Goal: Task Accomplishment & Management: Manage account settings

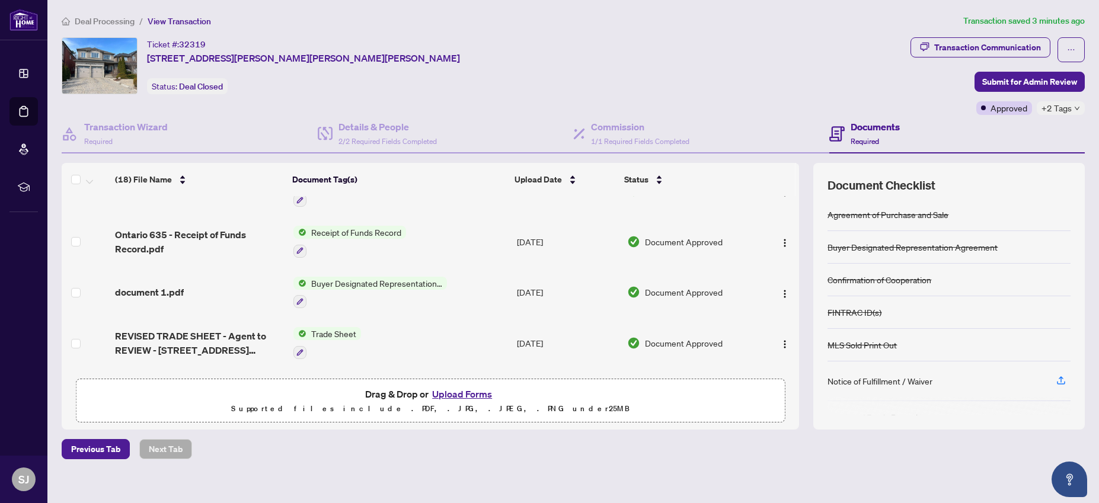
scroll to position [32, 0]
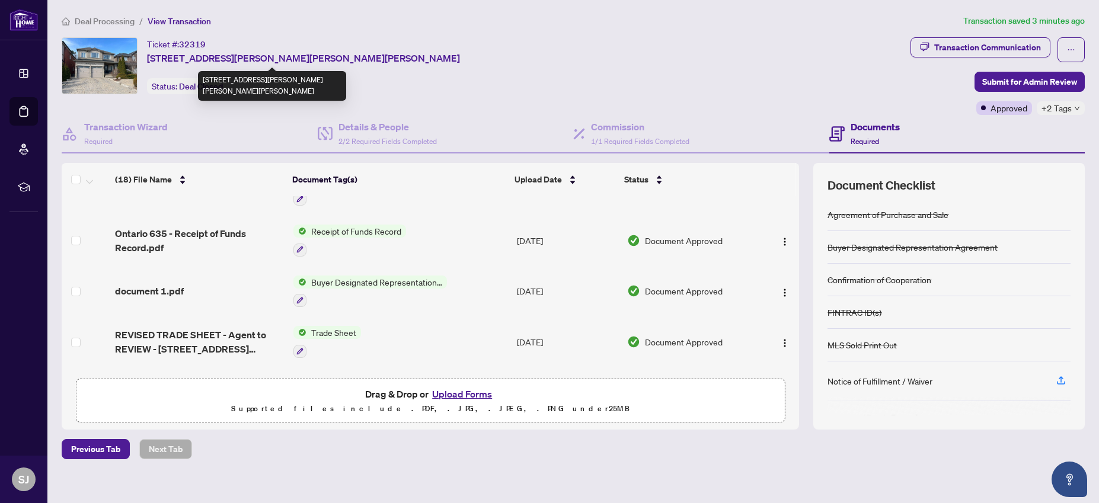
drag, startPoint x: 440, startPoint y: 60, endPoint x: 148, endPoint y: 59, distance: 292.3
click at [148, 59] on div "Ticket #: 32319 [STREET_ADDRESS][PERSON_NAME][PERSON_NAME][PERSON_NAME] Status:…" at bounding box center [484, 65] width 844 height 57
copy span "264 Thornhill Woods Dr, Vaughan, Ontario L4J 8Y5, Canada"
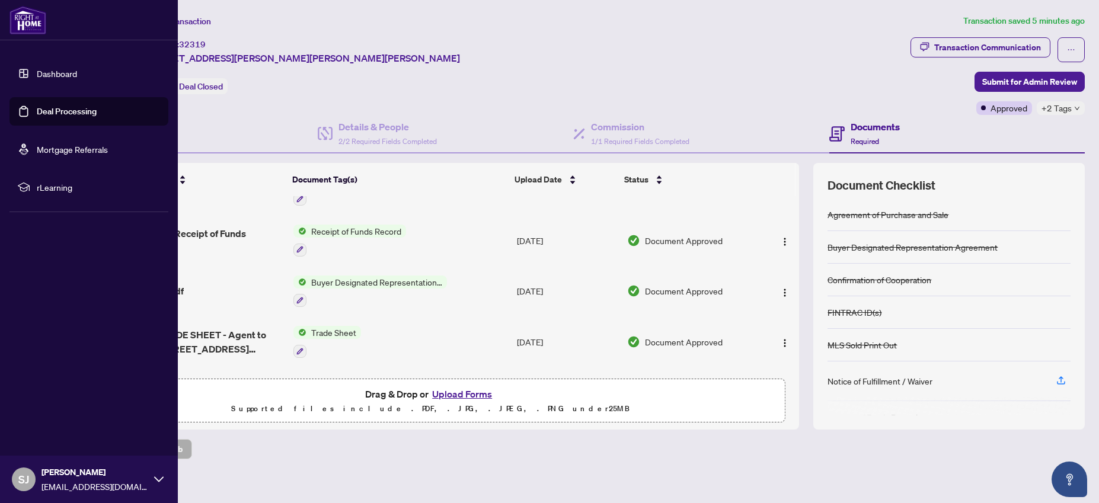
click at [37, 69] on link "Dashboard" at bounding box center [57, 73] width 40 height 11
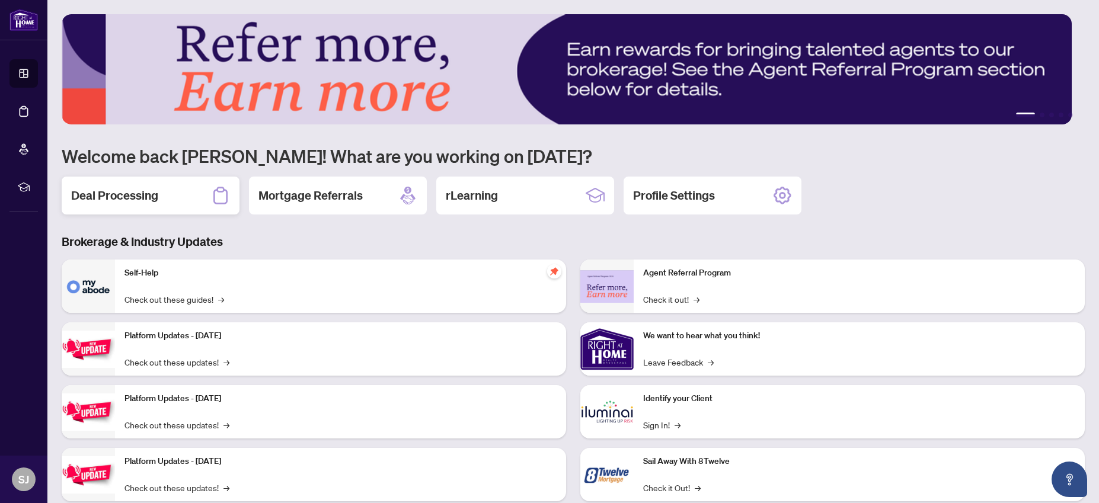
click at [138, 200] on h2 "Deal Processing" at bounding box center [114, 195] width 87 height 17
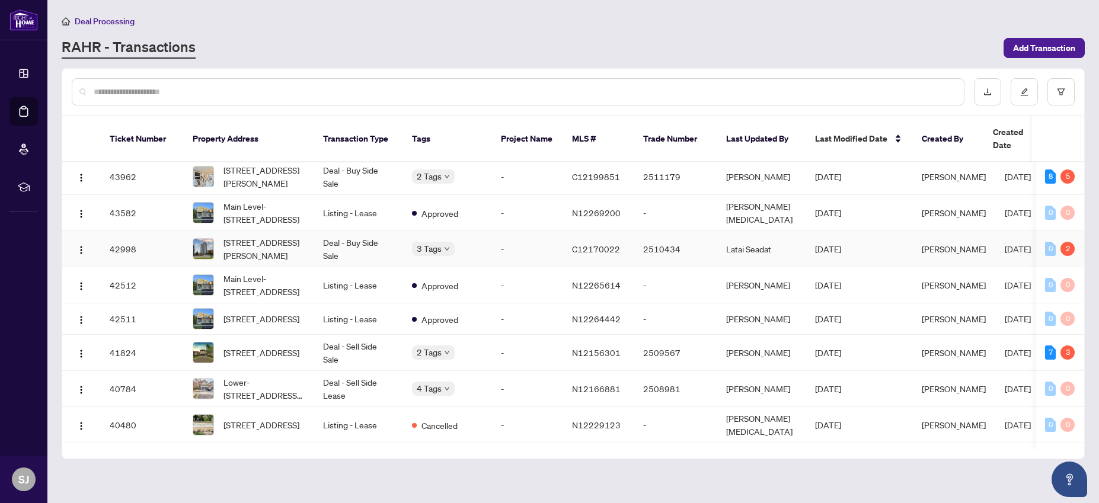
scroll to position [7, 0]
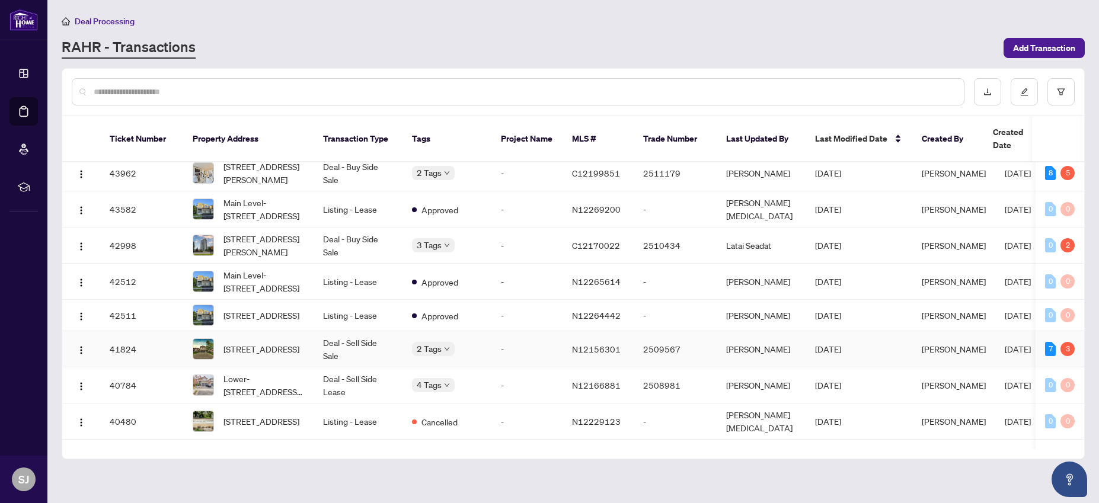
click at [538, 331] on td "-" at bounding box center [526, 349] width 71 height 36
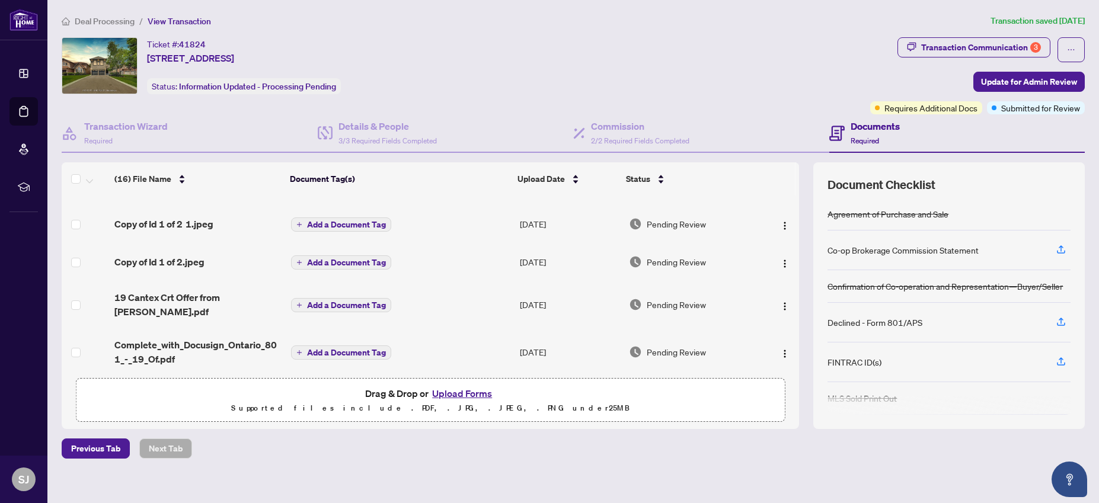
scroll to position [119, 0]
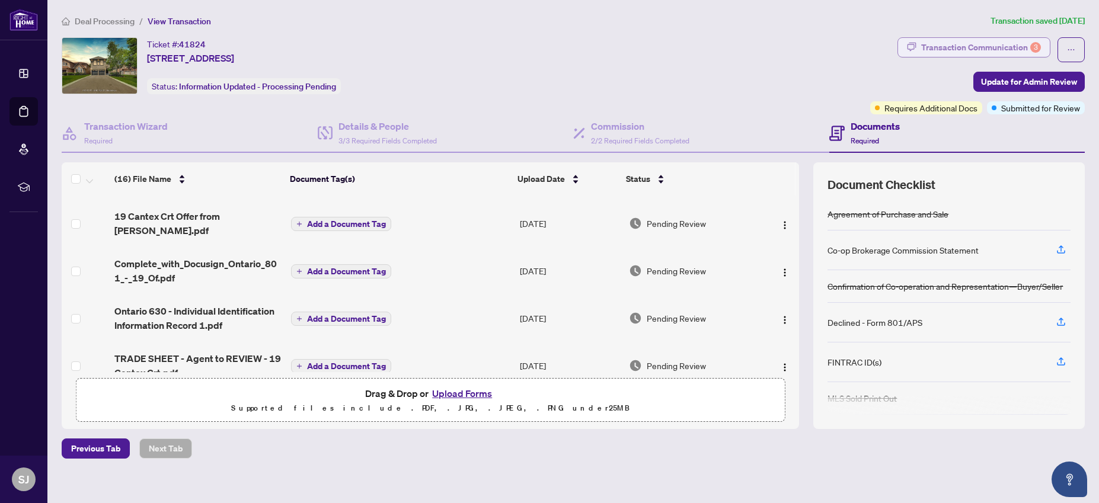
click at [921, 40] on div "Transaction Communication 3" at bounding box center [981, 47] width 120 height 19
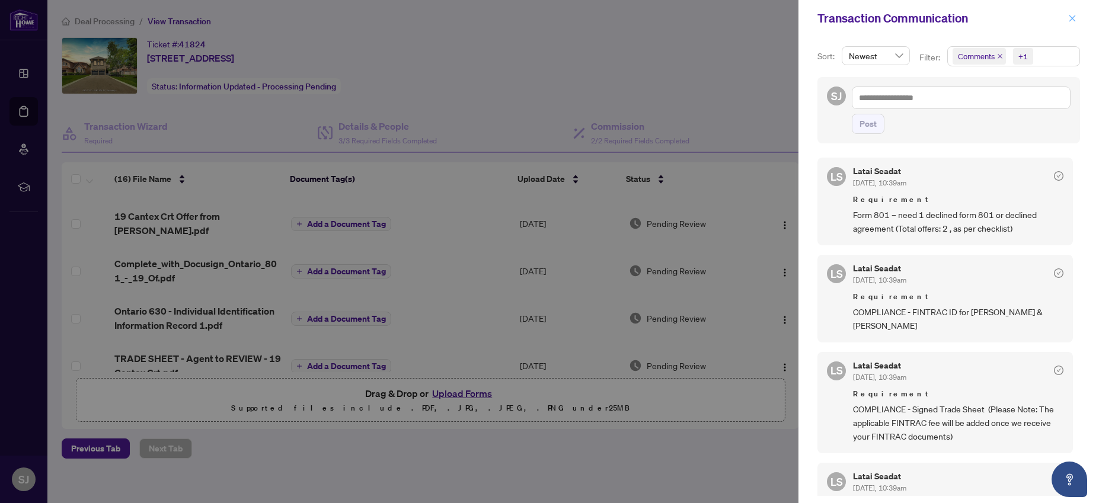
click at [1067, 14] on button "button" at bounding box center [1072, 18] width 15 height 14
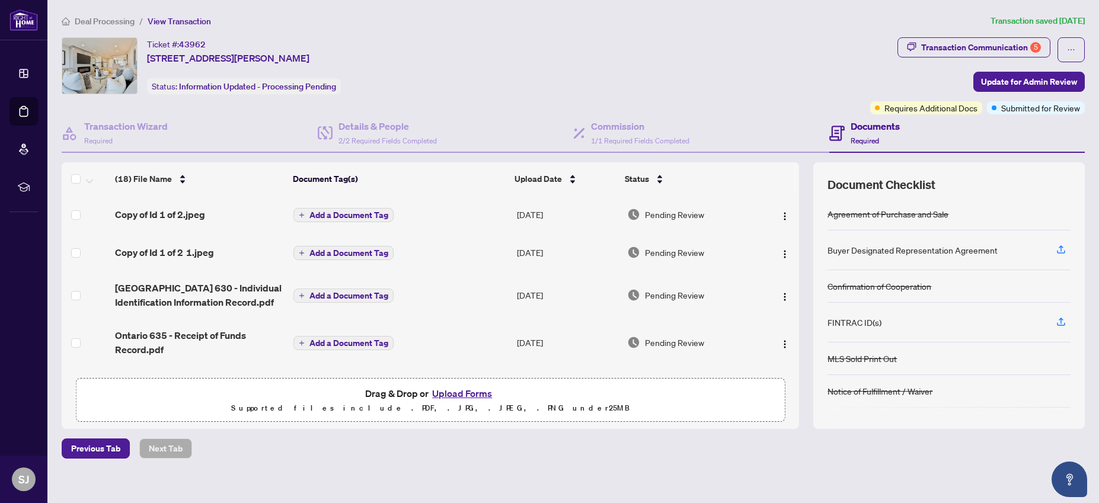
scroll to position [9, 0]
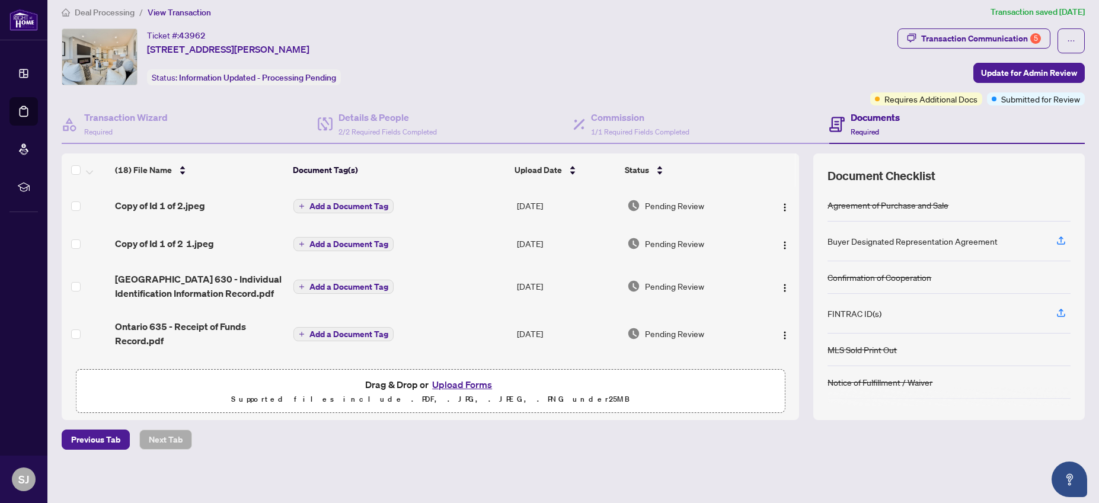
click at [926, 48] on span "Transaction Communication 5" at bounding box center [974, 40] width 153 height 25
click at [927, 30] on div "Transaction Communication 5" at bounding box center [981, 38] width 120 height 19
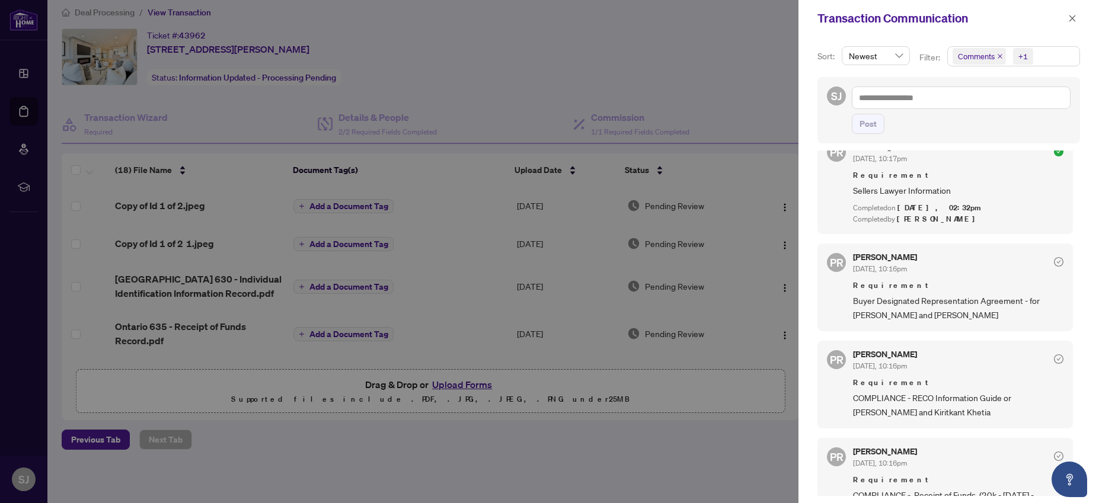
scroll to position [0, 0]
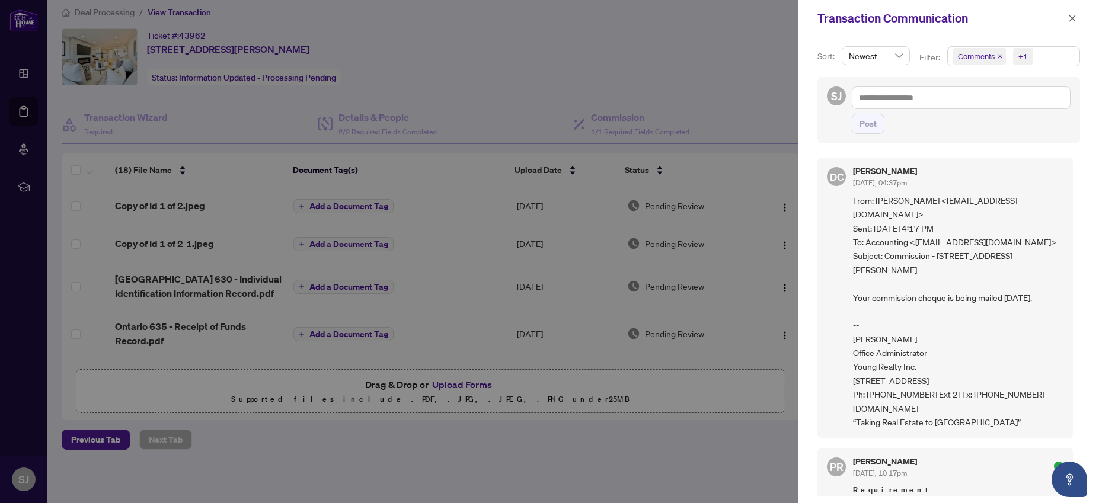
click at [551, 257] on div at bounding box center [549, 251] width 1099 height 503
click at [1069, 19] on icon "close" at bounding box center [1072, 18] width 8 height 8
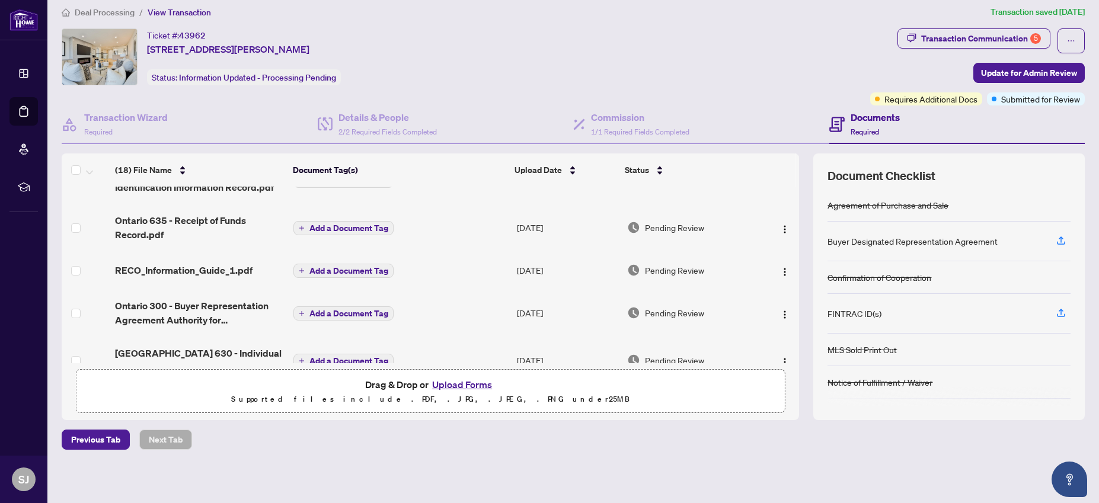
scroll to position [238, 0]
